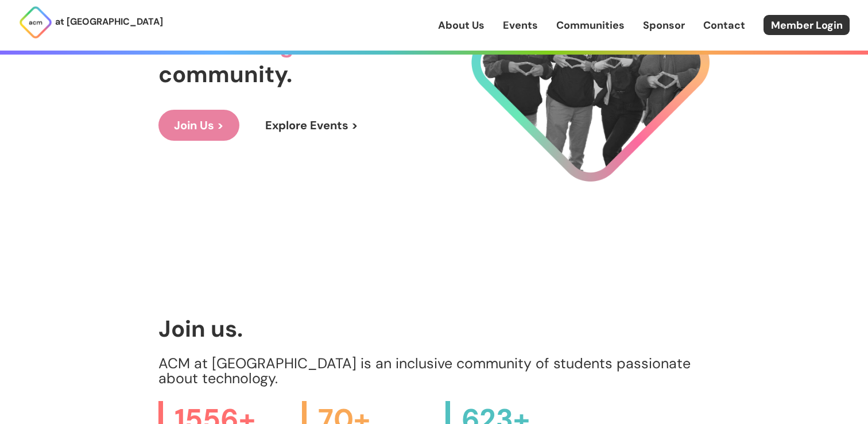
click at [469, 19] on link "About Us" at bounding box center [461, 25] width 46 height 15
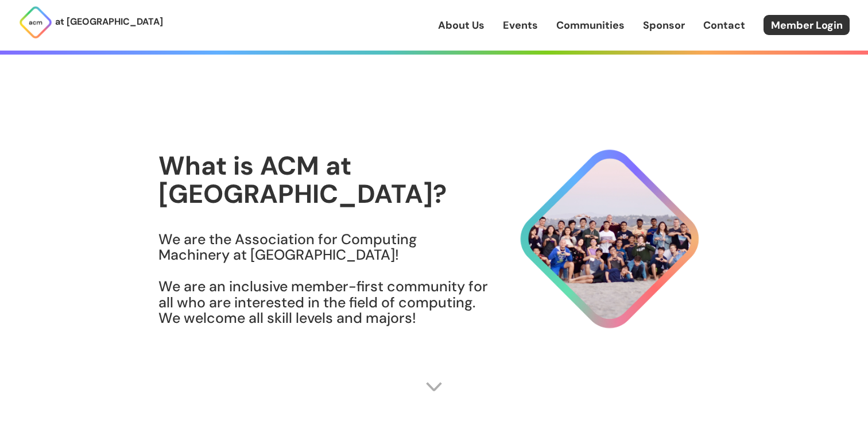
click at [471, 24] on link "About Us" at bounding box center [461, 25] width 46 height 15
click at [508, 24] on link "Events" at bounding box center [520, 25] width 35 height 15
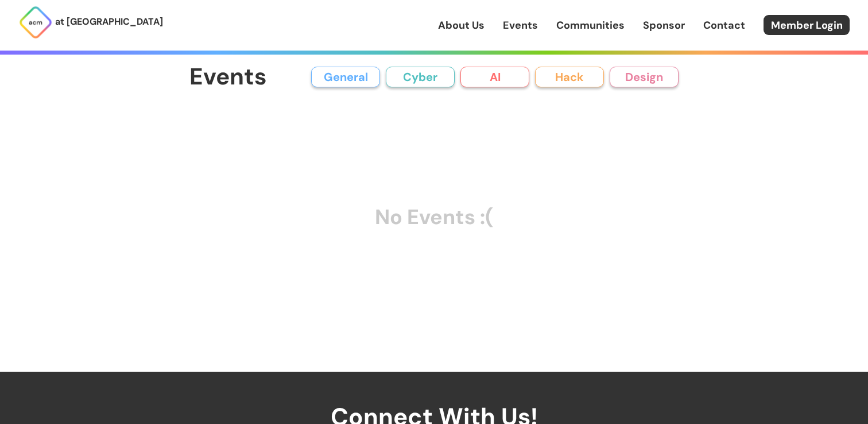
click at [473, 26] on link "About Us" at bounding box center [461, 25] width 46 height 15
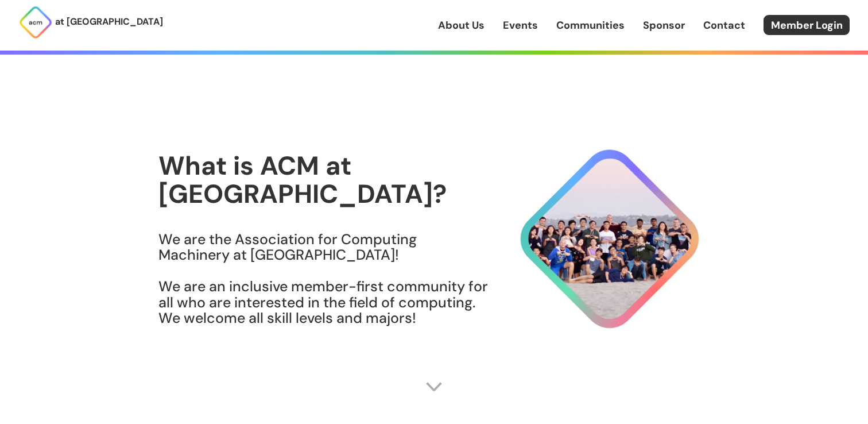
click at [568, 22] on link "Communities" at bounding box center [590, 25] width 68 height 15
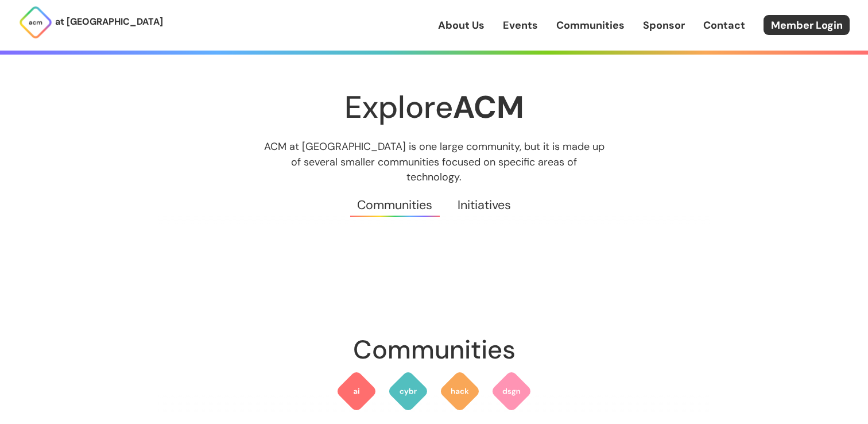
click at [669, 24] on link "Sponsor" at bounding box center [664, 25] width 42 height 15
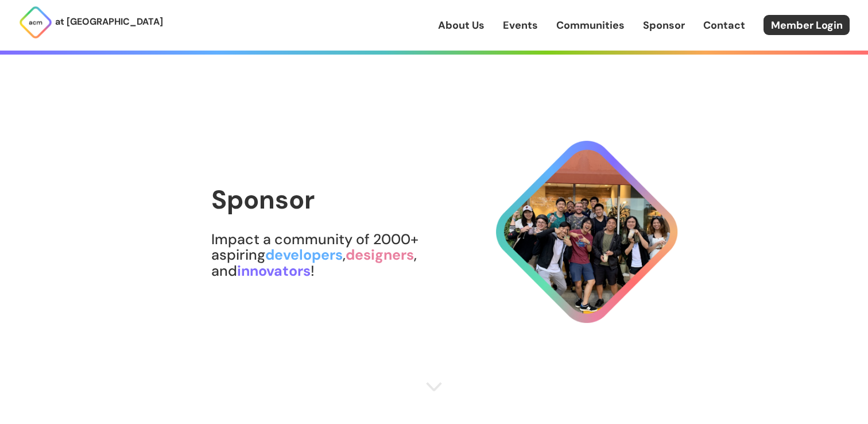
click at [721, 27] on link "Contact" at bounding box center [724, 25] width 42 height 15
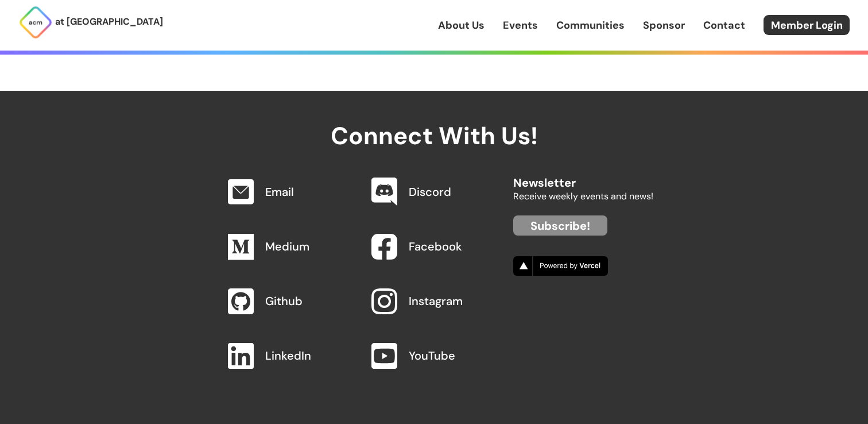
scroll to position [1122, 0]
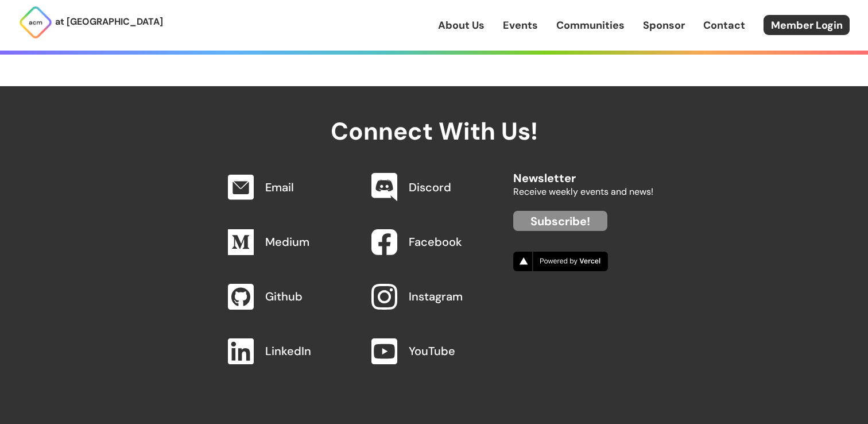
click at [479, 23] on link "About Us" at bounding box center [461, 25] width 46 height 15
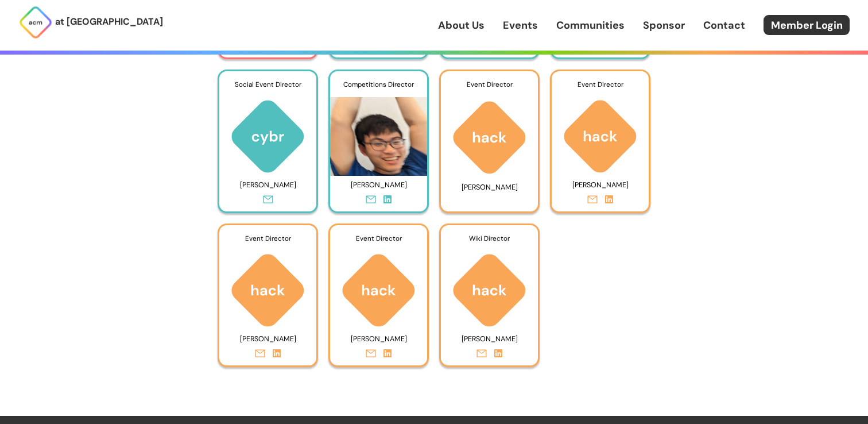
scroll to position [5062, 0]
